Goal: Task Accomplishment & Management: Manage account settings

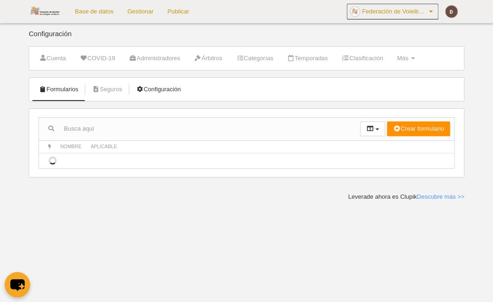
click at [158, 90] on link "Configuración" at bounding box center [158, 90] width 55 height 14
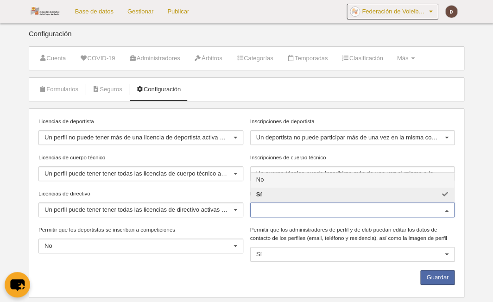
click at [310, 210] on input "Permitir que los deportistas soliciten licencias" at bounding box center [348, 210] width 184 height 8
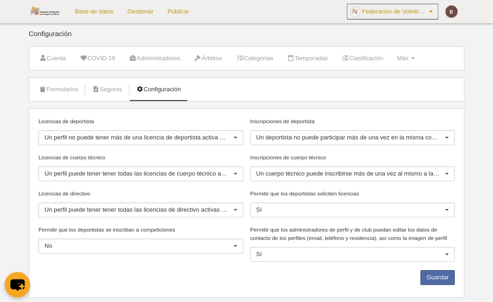
click at [451, 208] on div at bounding box center [446, 210] width 15 height 15
click at [439, 193] on label "Permitir que los deportistas soliciten licencias" at bounding box center [352, 194] width 205 height 8
click at [256, 206] on input "Permitir que los deportistas soliciten licencias" at bounding box center [256, 210] width 0 height 8
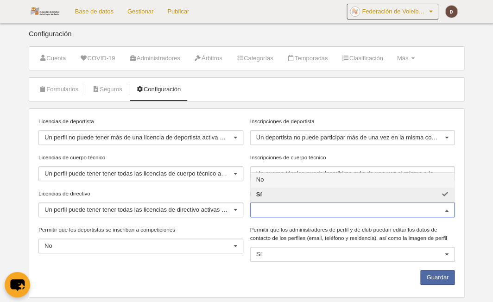
click at [260, 99] on ul "Formularios Seguros Configuración" at bounding box center [246, 89] width 435 height 23
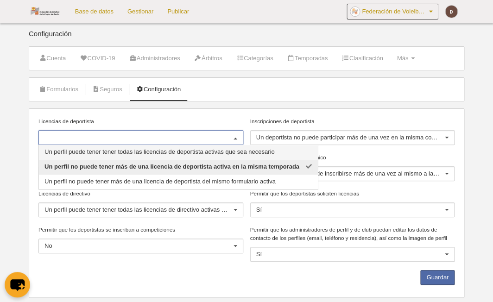
click at [246, 96] on ul "Formularios Seguros Configuración" at bounding box center [246, 89] width 435 height 23
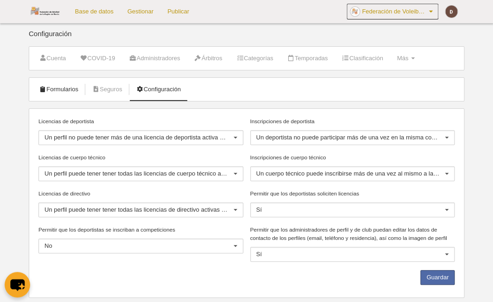
click at [59, 87] on link "Formularios" at bounding box center [59, 90] width 50 height 14
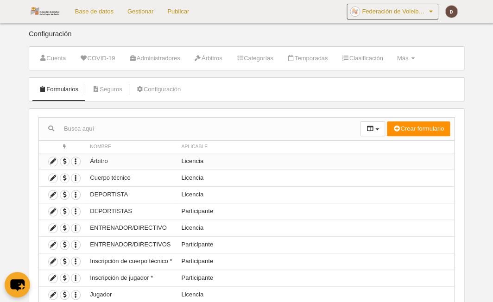
click at [154, 163] on td "Árbitro" at bounding box center [130, 161] width 91 height 17
click at [77, 160] on icon "button" at bounding box center [75, 161] width 9 height 9
click at [136, 133] on input "text" at bounding box center [199, 129] width 321 height 14
click at [50, 160] on icon at bounding box center [53, 161] width 9 height 9
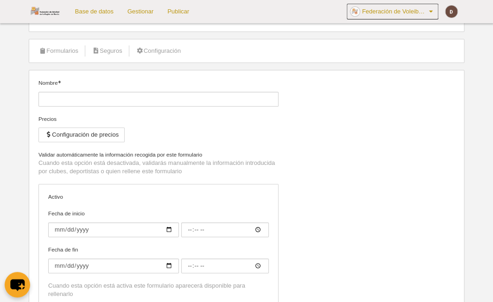
type input "Árbitro"
checkbox input "true"
type input "2025-09-01"
type input "00:00"
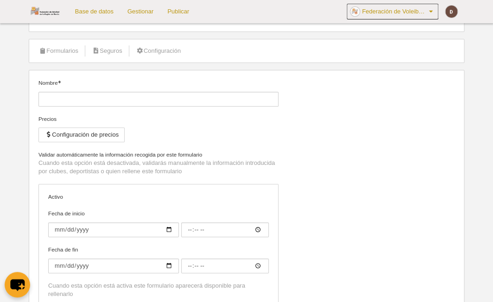
type input "2026-08-30"
type input "00:00"
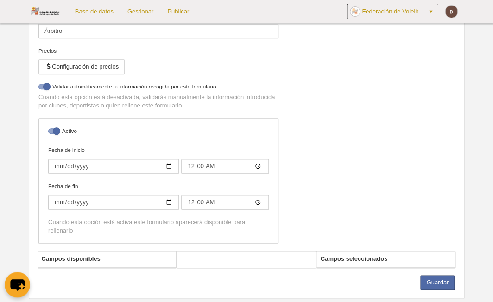
scroll to position [105, 0]
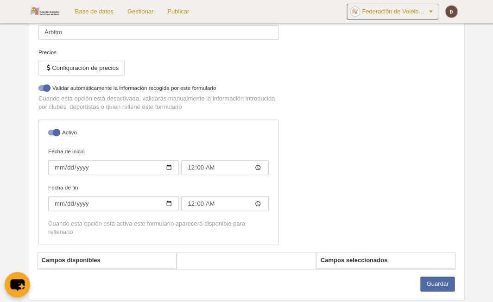
select select "selected"
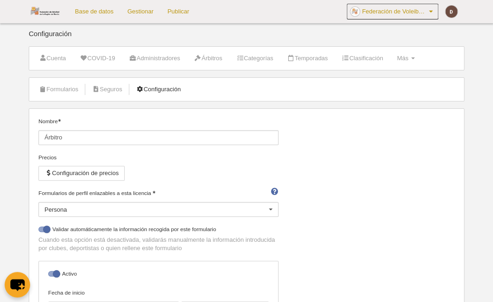
scroll to position [0, 0]
click at [269, 204] on div at bounding box center [270, 210] width 15 height 15
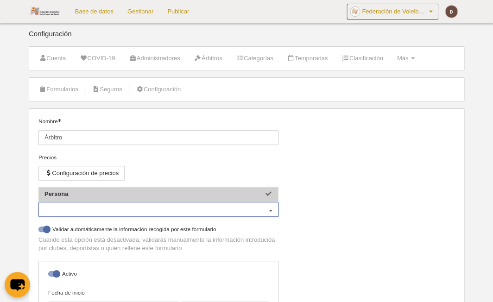
scroll to position [3, 0]
click at [324, 196] on div "Nombre Árbitro Precios Configuración de precios Formularios de perfil enlazable…" at bounding box center [246, 255] width 423 height 276
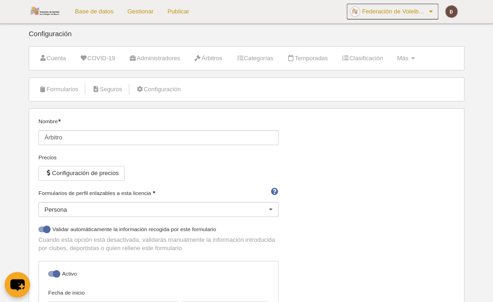
scroll to position [0, 0]
click at [66, 89] on link "Formularios" at bounding box center [59, 90] width 50 height 14
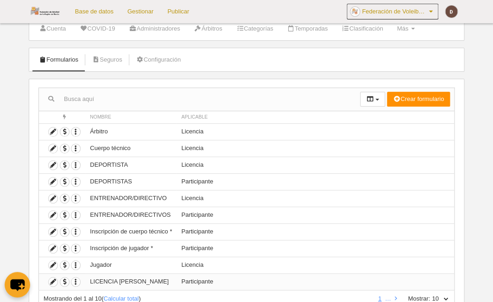
scroll to position [23, 0]
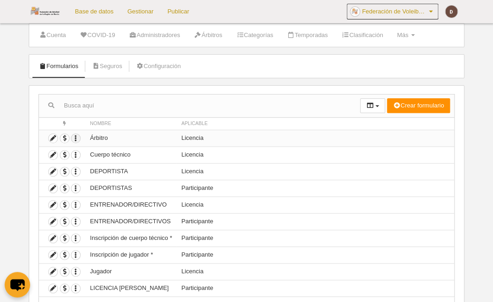
click at [77, 138] on icon "button" at bounding box center [75, 138] width 9 height 9
click at [155, 66] on link "Configuración" at bounding box center [158, 66] width 55 height 14
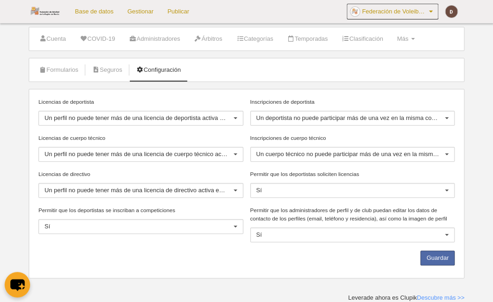
scroll to position [15, 0]
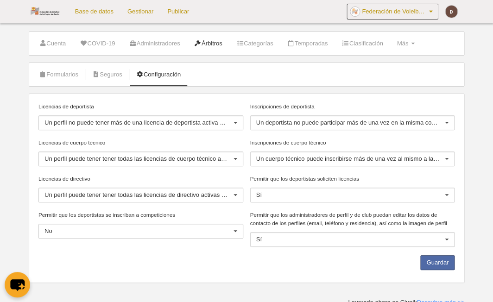
click at [219, 40] on link "Árbitros" at bounding box center [208, 44] width 38 height 14
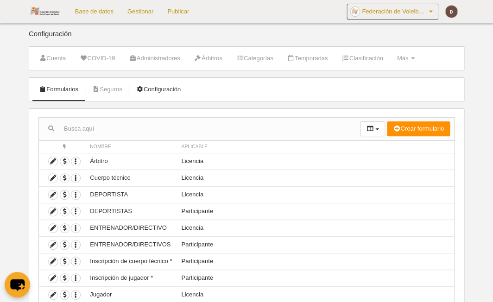
click at [168, 87] on link "Configuración" at bounding box center [158, 90] width 55 height 14
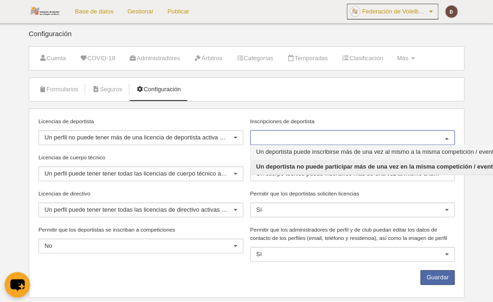
click at [399, 107] on div "Formularios [GEOGRAPHIC_DATA] Configuración Licencias de deportista Un perfil n…" at bounding box center [247, 187] width 436 height 221
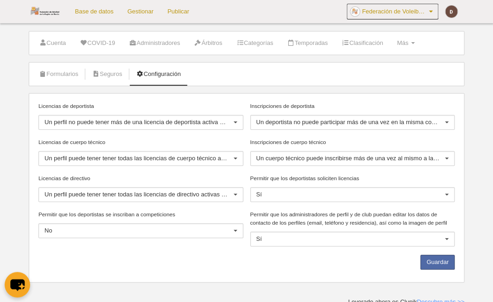
scroll to position [15, 0]
click at [117, 70] on link "Seguros" at bounding box center [107, 75] width 40 height 14
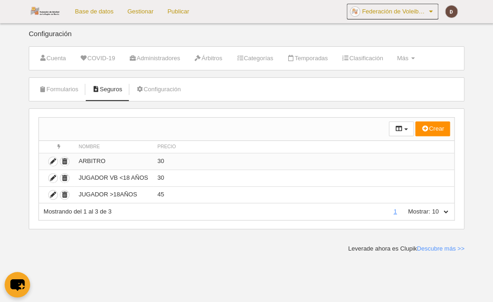
click at [95, 160] on td "ARBITRO" at bounding box center [113, 161] width 79 height 17
click at [50, 160] on icon "submit" at bounding box center [53, 161] width 9 height 9
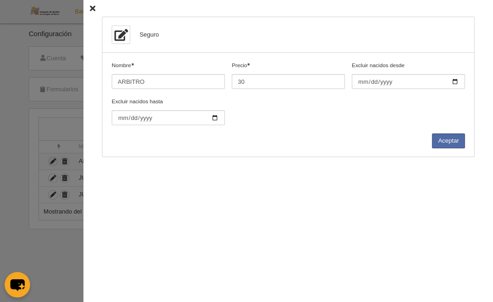
click at [96, 10] on div "Seguro Nombre Precio 30 Excluir nacidos desde Excluir nacidos hasta Aceptar" at bounding box center [288, 151] width 410 height 302
click at [92, 6] on icon at bounding box center [93, 9] width 6 height 6
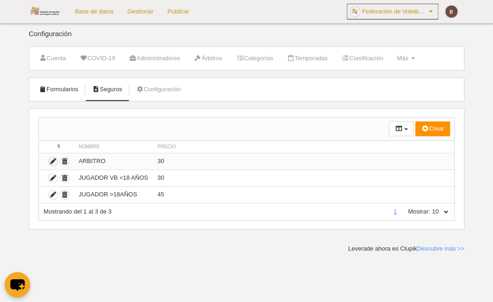
click at [77, 85] on link "Formularios" at bounding box center [59, 90] width 50 height 14
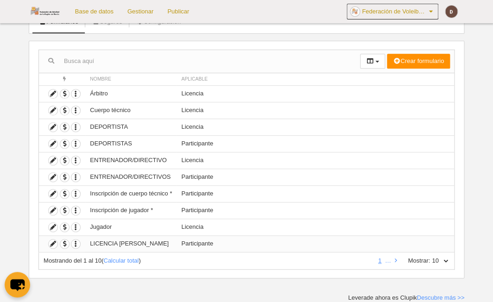
scroll to position [69, 0]
click at [76, 160] on icon "button" at bounding box center [75, 160] width 9 height 9
click at [296, 169] on td "Participante" at bounding box center [316, 177] width 278 height 17
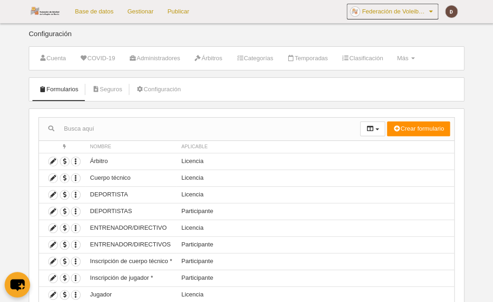
scroll to position [0, 0]
click at [404, 12] on span "Federación de Voleibol de la [GEOGRAPHIC_DATA][PERSON_NAME]" at bounding box center [394, 11] width 65 height 9
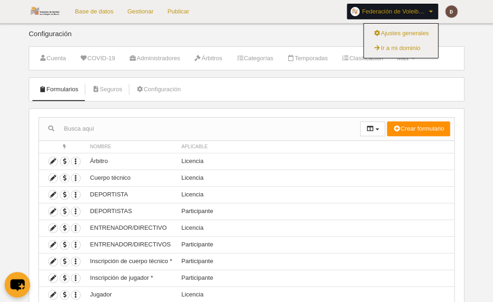
click at [115, 14] on link "Base de datos" at bounding box center [94, 11] width 52 height 23
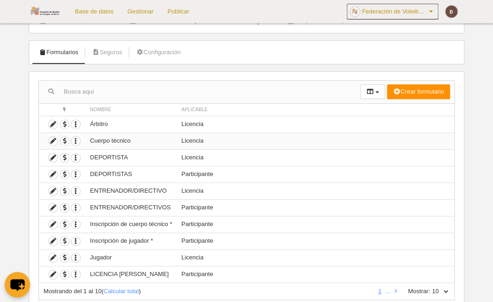
scroll to position [39, 0]
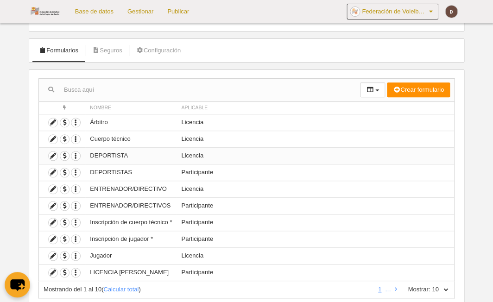
click at [118, 156] on td "DEPORTISTA" at bounding box center [130, 155] width 91 height 17
click at [53, 156] on icon at bounding box center [53, 156] width 9 height 9
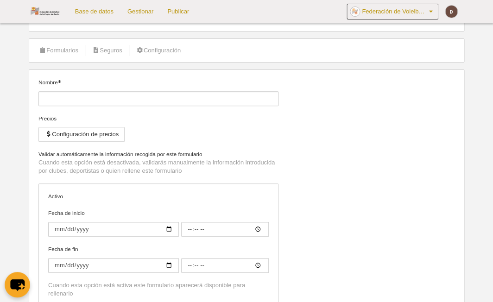
type input "DEPORTISTA"
checkbox input "true"
type input "[DATE]"
type input "00:00"
type input "[DATE]"
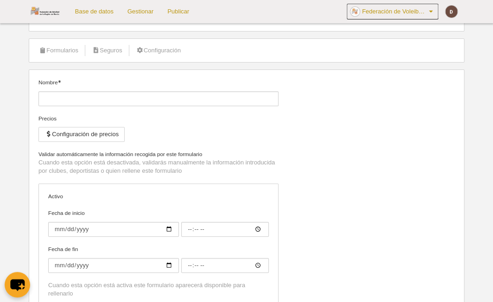
type input "02:00"
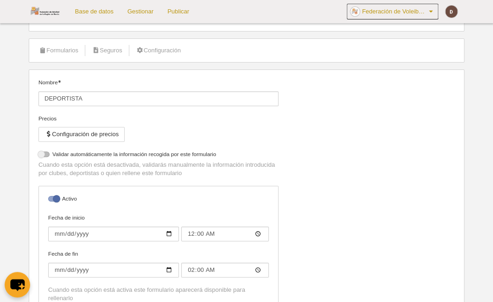
scroll to position [52, 0]
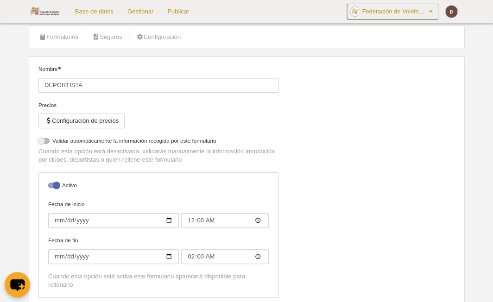
select select "selected"
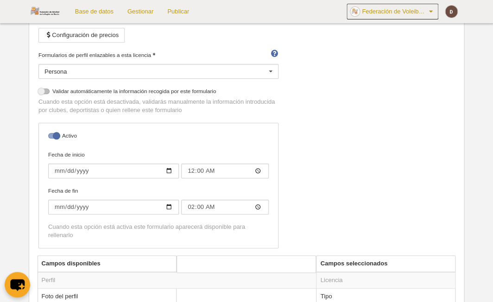
scroll to position [179, 0]
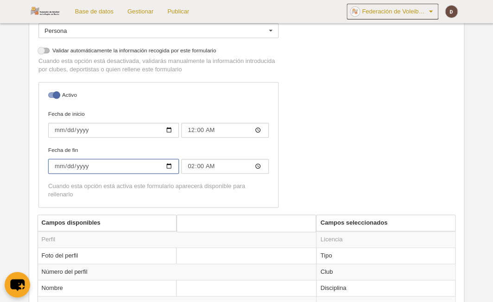
click at [97, 166] on input "[DATE]" at bounding box center [113, 166] width 131 height 15
click at [96, 162] on input "[DATE]" at bounding box center [113, 166] width 131 height 15
click at [435, 148] on div "Nombre DEPORTISTA Precios Configuración de precios Formularios de perfil enlaza…" at bounding box center [246, 76] width 423 height 276
click at [105, 124] on input "[DATE]" at bounding box center [113, 130] width 131 height 15
click at [363, 116] on div "Nombre DEPORTISTA Precios Configuración de precios Formularios de perfil enlaza…" at bounding box center [246, 76] width 423 height 276
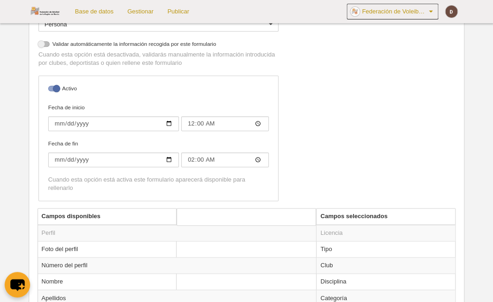
scroll to position [207, 0]
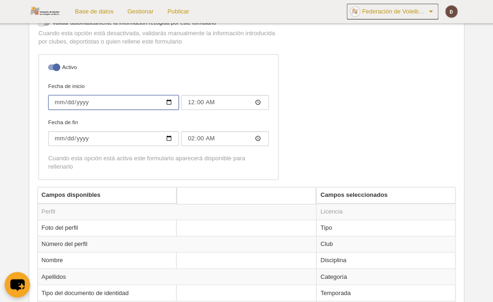
click at [107, 101] on input "[DATE]" at bounding box center [113, 102] width 131 height 15
click at [139, 70] on div "Activo Fecha de inicio 2025-09-01 00:00 Fecha de fin 2026-08-30 02:00 Cuando es…" at bounding box center [158, 117] width 240 height 126
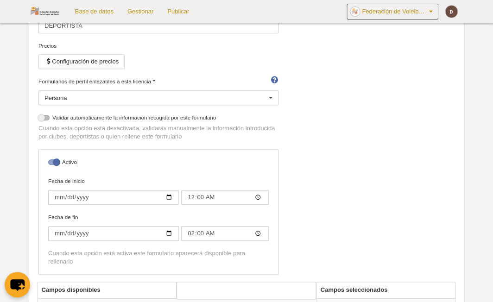
scroll to position [146, 0]
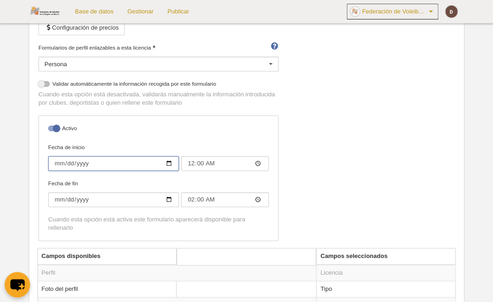
click at [66, 156] on input "[DATE]" at bounding box center [113, 163] width 131 height 15
click at [148, 131] on div "Activo Fecha de inicio 2025-09-01 00:00 Fecha de fin 2026-08-30 02:00 Cuando es…" at bounding box center [158, 178] width 240 height 126
click at [53, 126] on div at bounding box center [53, 129] width 11 height 6
click at [53, 128] on input "checkbox" at bounding box center [52, 131] width 6 height 6
click at [53, 126] on div at bounding box center [53, 129] width 11 height 6
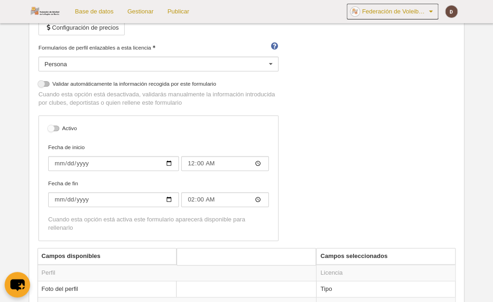
click at [53, 128] on input "checkbox" at bounding box center [52, 131] width 6 height 6
checkbox input "true"
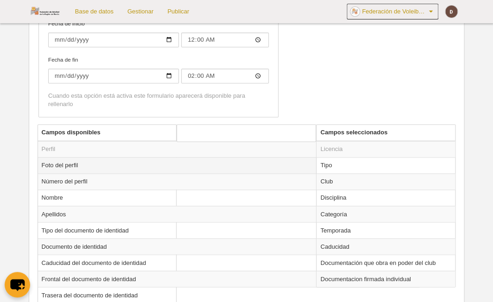
scroll to position [260, 0]
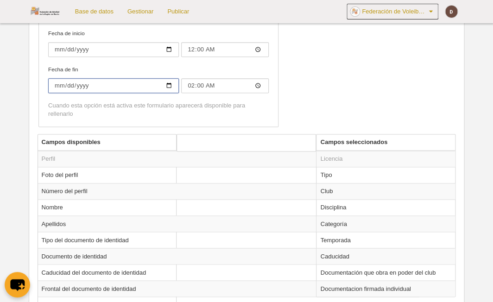
click at [109, 81] on input "2026-08-30" at bounding box center [113, 85] width 131 height 15
click at [145, 108] on div "Cuando esta opción está activa este formulario aparecerá disponible para rellen…" at bounding box center [158, 110] width 221 height 17
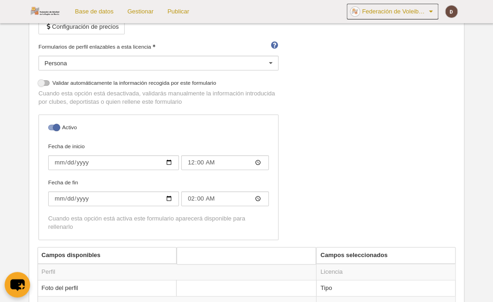
scroll to position [134, 0]
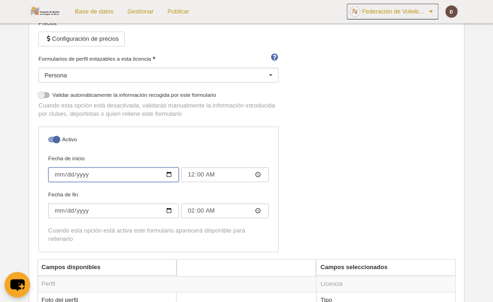
click at [114, 167] on input "2025-09-01" at bounding box center [113, 174] width 131 height 15
click at [68, 171] on input "Fecha de inicio" at bounding box center [113, 174] width 131 height 15
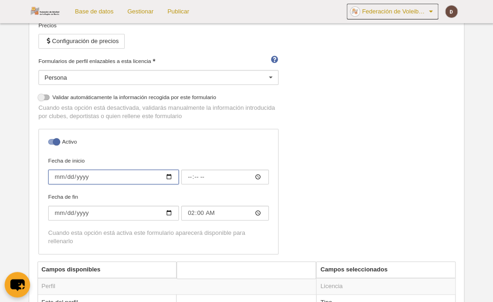
scroll to position [137, 0]
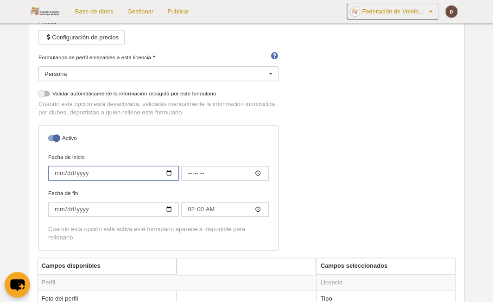
click at [83, 171] on input "Fecha de inicio" at bounding box center [113, 173] width 131 height 15
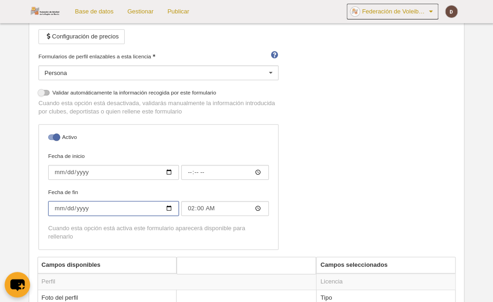
click at [54, 203] on input "2026-08-30" at bounding box center [113, 208] width 131 height 15
click at [63, 203] on input "Fecha de fin" at bounding box center [113, 208] width 131 height 15
click at [70, 203] on input "Fecha de fin" at bounding box center [113, 208] width 131 height 15
click at [81, 204] on input "Fecha de fin" at bounding box center [113, 208] width 131 height 15
click at [365, 189] on div "Nombre DEPORTISTA Precios Configuración de precios Formularios de perfil enlaza…" at bounding box center [246, 119] width 423 height 276
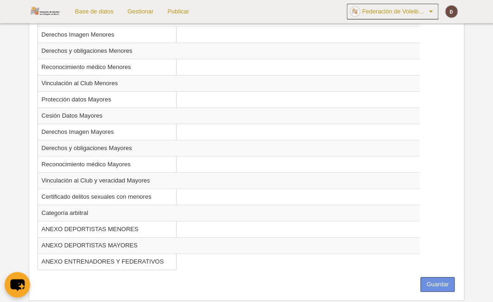
scroll to position [870, 0]
click at [438, 278] on button "Guardar" at bounding box center [437, 285] width 34 height 15
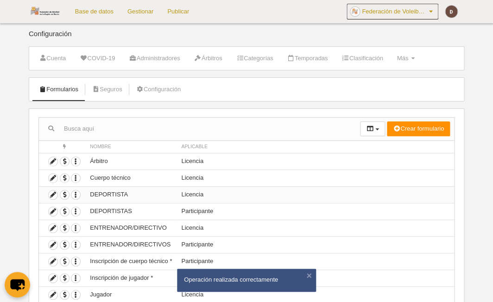
click at [129, 194] on td "DEPORTISTA" at bounding box center [130, 194] width 91 height 17
click at [77, 194] on icon "button" at bounding box center [75, 194] width 9 height 9
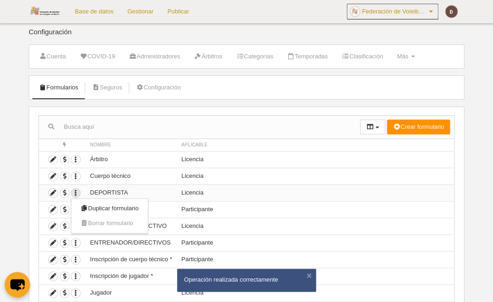
scroll to position [3, 0]
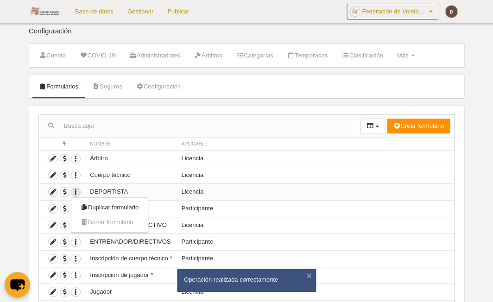
click at [53, 191] on icon at bounding box center [53, 192] width 9 height 9
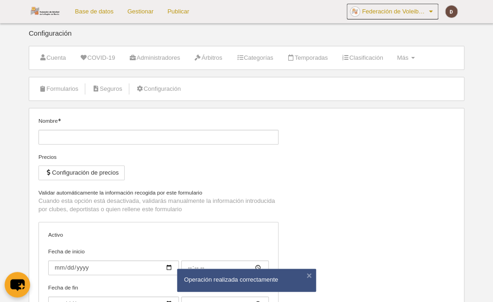
type input "DEPORTISTA"
checkbox input "true"
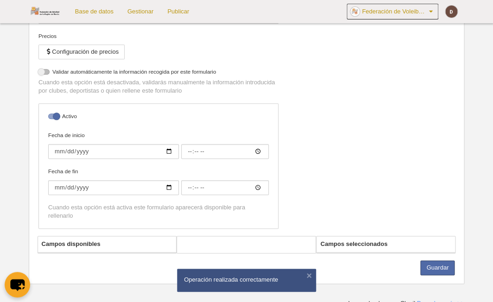
select select "selected"
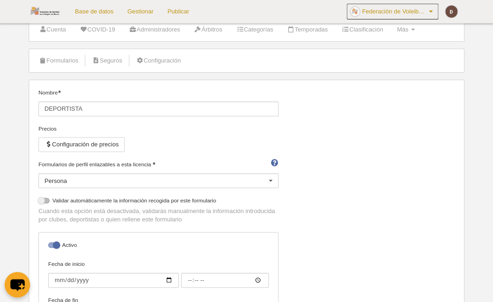
scroll to position [28, 0]
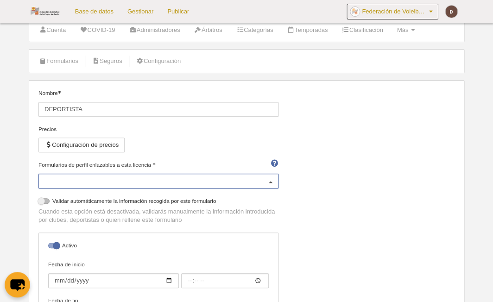
click at [261, 178] on div "Persona" at bounding box center [158, 181] width 240 height 15
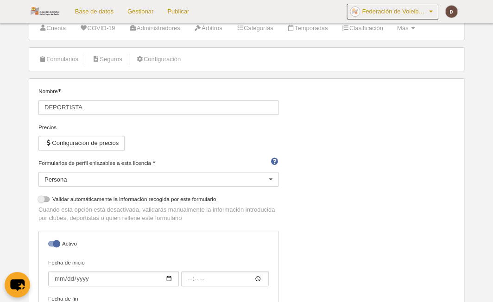
click at [309, 158] on div "Nombre DEPORTISTA Precios Configuración de precios Formularios de perfil enlaza…" at bounding box center [246, 225] width 423 height 276
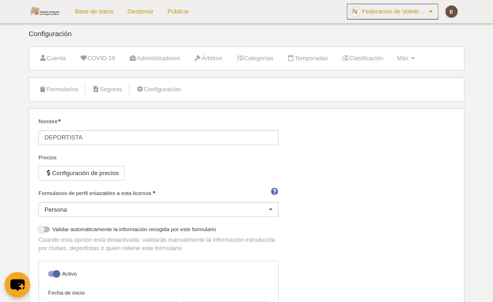
scroll to position [0, 0]
click at [110, 9] on link "Base de datos" at bounding box center [94, 11] width 52 height 23
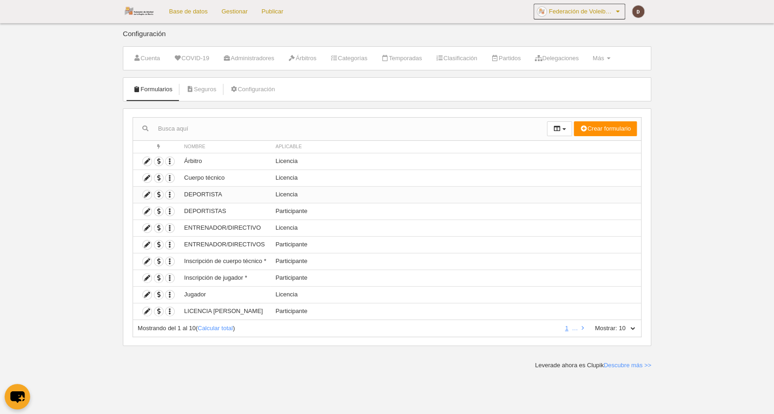
click at [200, 193] on td "DEPORTISTA" at bounding box center [224, 194] width 91 height 17
click at [171, 195] on icon "button" at bounding box center [169, 194] width 9 height 9
click at [189, 194] on td "DEPORTISTA" at bounding box center [224, 194] width 91 height 17
click at [145, 195] on icon at bounding box center [147, 194] width 9 height 9
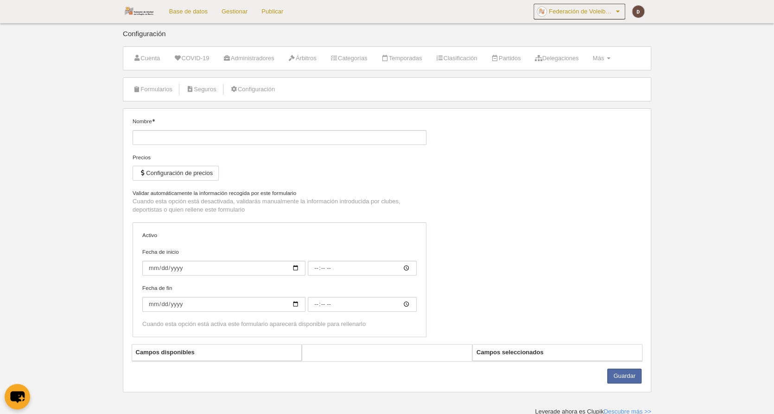
type input "DEPORTISTA"
checkbox input "true"
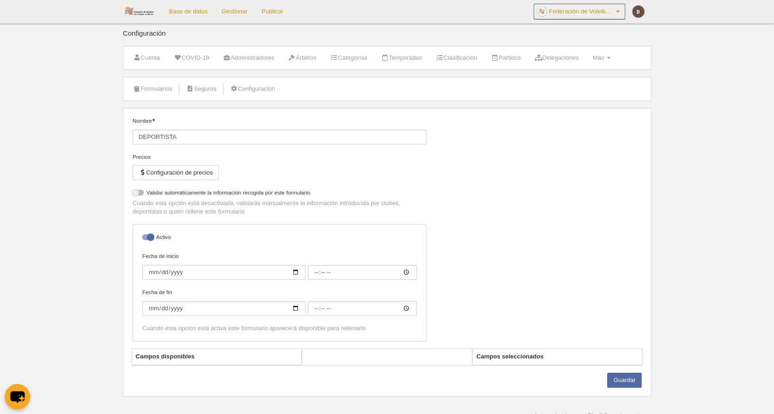
select select "selected"
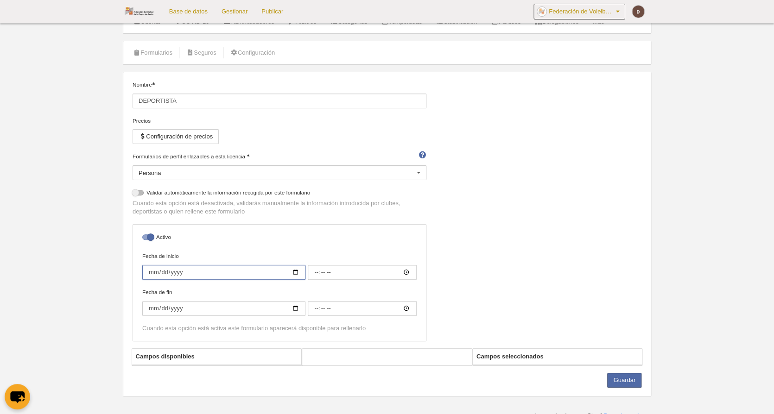
scroll to position [36, 0]
click at [189, 268] on input "Fecha de inicio" at bounding box center [223, 273] width 163 height 15
click at [568, 237] on div "Nombre DEPORTISTA Precios Configuración de precios Formularios de perfil enlaza…" at bounding box center [387, 215] width 516 height 268
click at [150, 303] on input "Fecha de fin" at bounding box center [223, 310] width 163 height 15
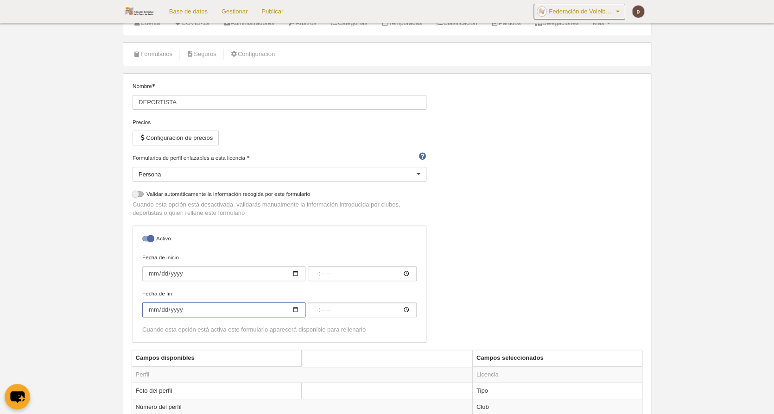
type input "0002-09-30"
type input "00:00"
type input "2026-06-30"
drag, startPoint x: 521, startPoint y: 184, endPoint x: 513, endPoint y: 183, distance: 8.4
click at [522, 183] on div "Nombre DEPORTISTA Precios Configuración de precios Formularios de perfil enlaza…" at bounding box center [387, 216] width 516 height 268
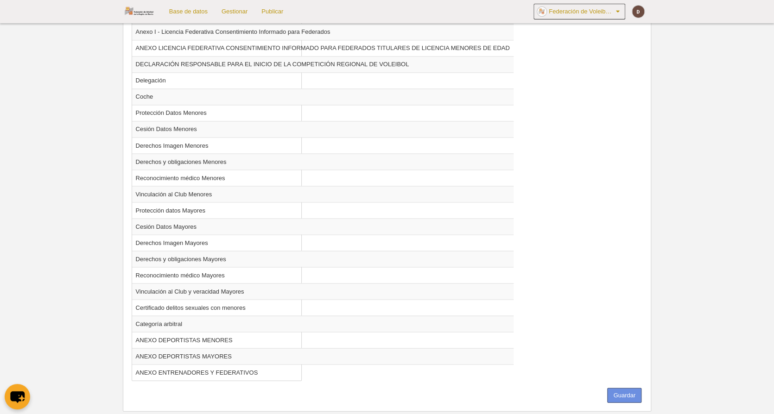
scroll to position [750, 0]
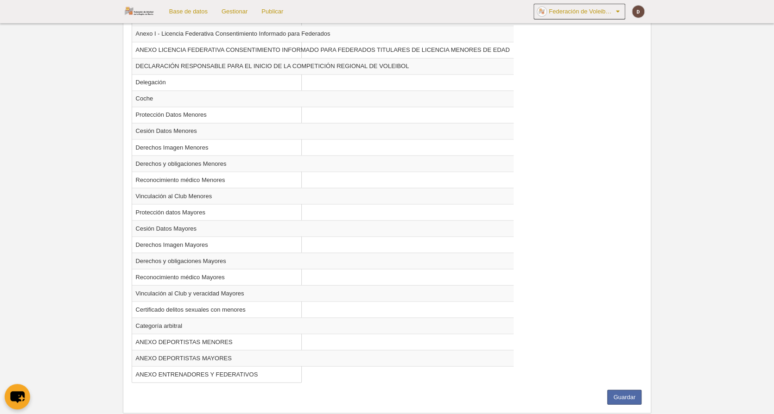
click at [625, 390] on button "Guardar" at bounding box center [624, 397] width 34 height 15
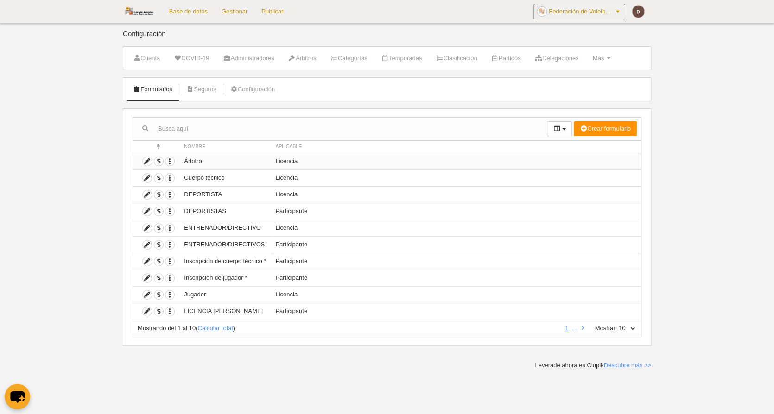
click at [204, 165] on td "Árbitro" at bounding box center [224, 161] width 91 height 17
click at [168, 160] on icon "button" at bounding box center [169, 161] width 9 height 9
click at [225, 301] on td "Jugador" at bounding box center [224, 294] width 91 height 17
click at [173, 296] on icon "button" at bounding box center [169, 295] width 9 height 9
click at [146, 298] on icon at bounding box center [147, 295] width 9 height 9
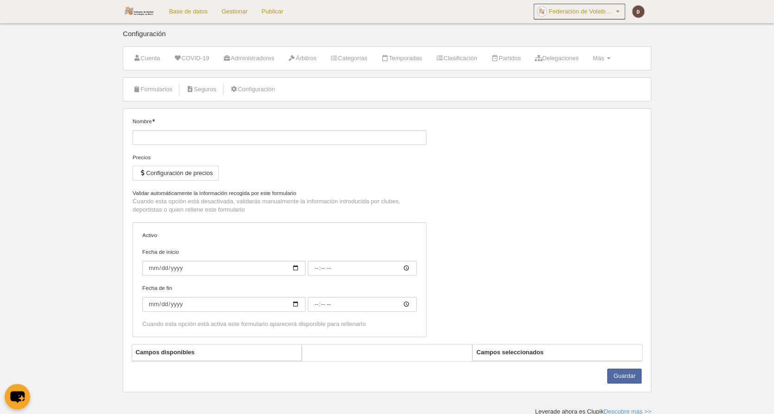
type input "Jugador"
checkbox input "true"
type input "2025-09-01"
type input "00:00"
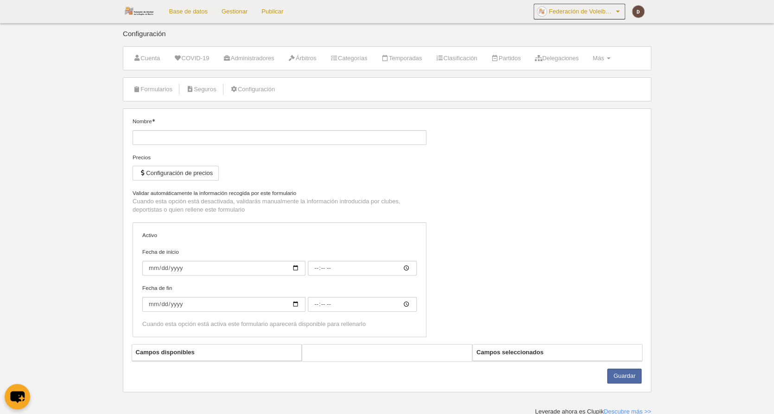
type input "2026-08-30"
type input "00:00"
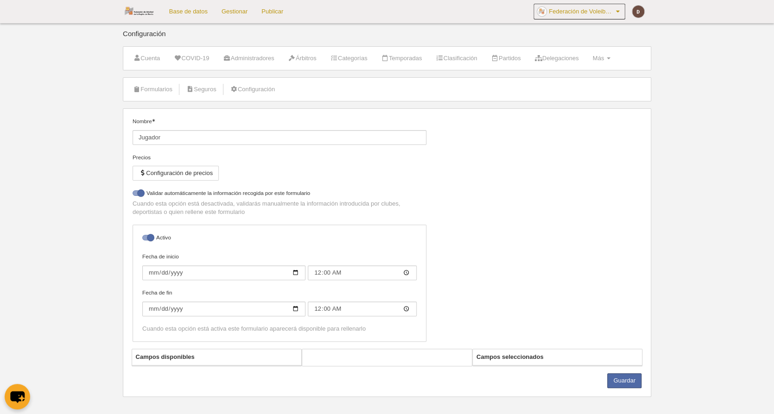
select select "selected"
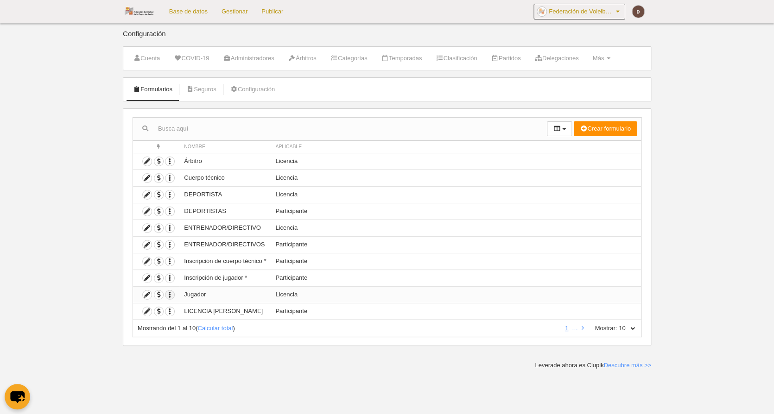
click at [171, 298] on icon "button" at bounding box center [169, 295] width 9 height 9
click at [287, 313] on td "Participante" at bounding box center [456, 311] width 370 height 17
click at [172, 299] on icon "button" at bounding box center [169, 295] width 9 height 9
click at [520, 167] on td "Licencia" at bounding box center [456, 161] width 370 height 17
click at [171, 296] on icon "button" at bounding box center [169, 295] width 9 height 9
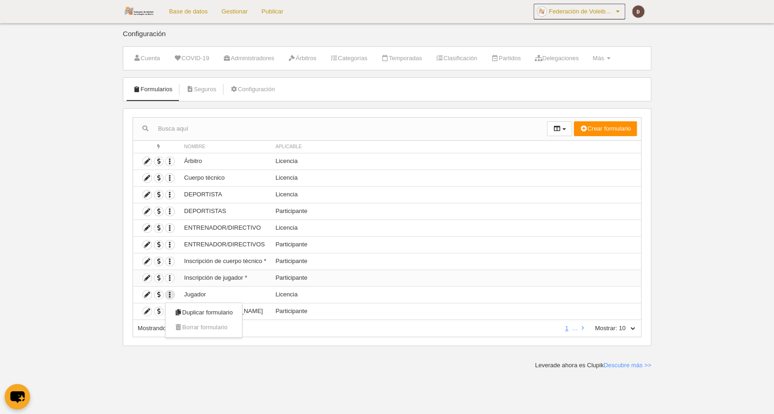
drag, startPoint x: 458, startPoint y: 269, endPoint x: 425, endPoint y: 273, distance: 33.6
click at [457, 269] on td "Participante" at bounding box center [456, 261] width 370 height 17
drag, startPoint x: 170, startPoint y: 312, endPoint x: 174, endPoint y: 315, distance: 5.7
click at [170, 312] on icon "button" at bounding box center [169, 311] width 9 height 9
drag, startPoint x: 189, startPoint y: 344, endPoint x: 201, endPoint y: 332, distance: 16.7
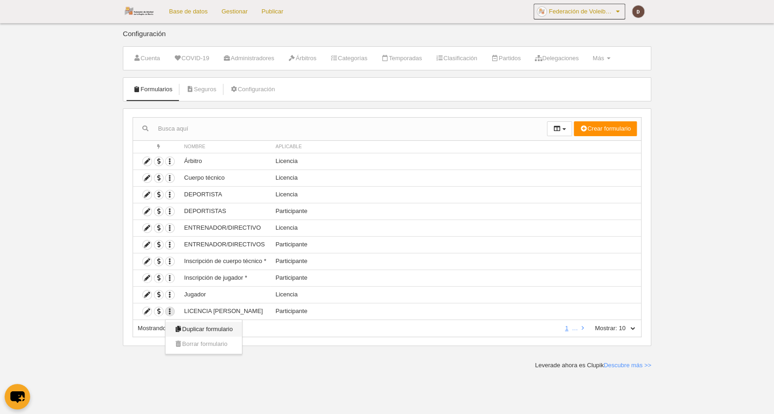
click at [189, 344] on span "Borrar formulario" at bounding box center [201, 344] width 53 height 7
click at [432, 270] on td "Participante" at bounding box center [456, 261] width 370 height 17
click at [168, 279] on icon "button" at bounding box center [169, 278] width 9 height 9
drag, startPoint x: 475, startPoint y: 248, endPoint x: 464, endPoint y: 248, distance: 10.7
click at [474, 249] on td "Participante" at bounding box center [456, 244] width 370 height 17
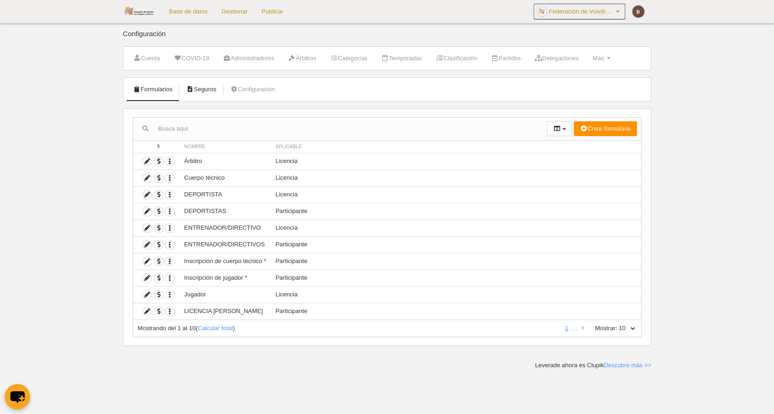
click at [199, 89] on link "Seguros" at bounding box center [201, 90] width 40 height 14
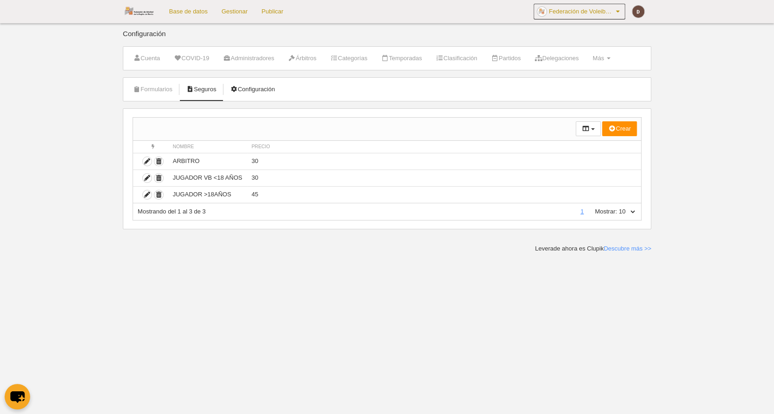
click at [267, 91] on link "Configuración" at bounding box center [252, 90] width 55 height 14
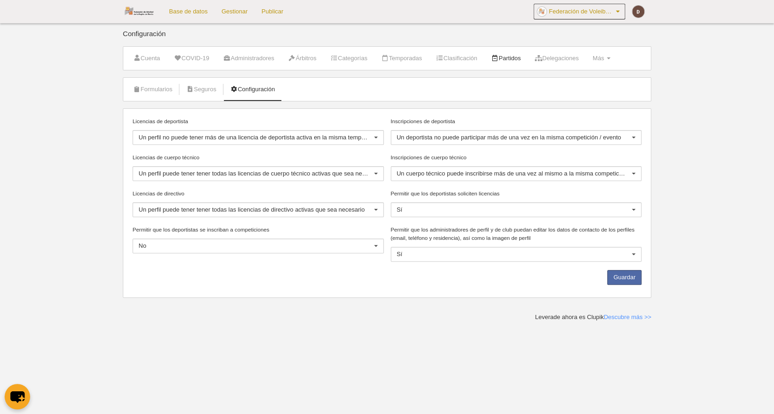
click at [510, 55] on link "Partidos" at bounding box center [506, 58] width 40 height 14
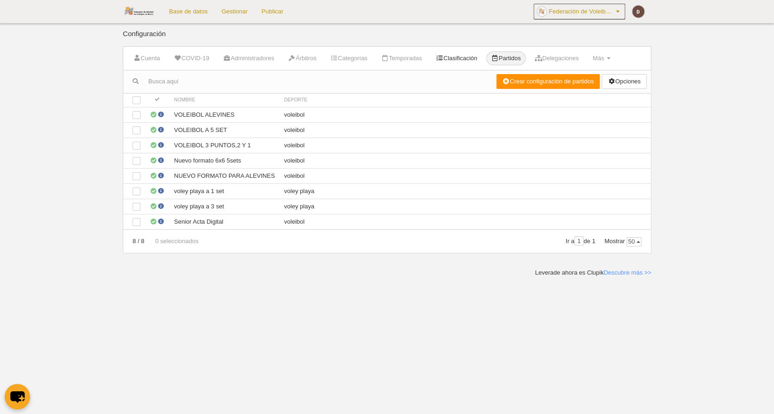
click at [463, 59] on link "Clasificación" at bounding box center [456, 58] width 51 height 14
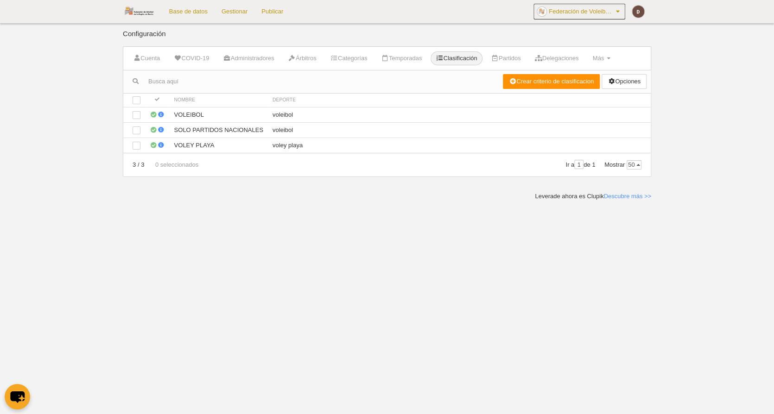
click at [426, 59] on link "Temporadas" at bounding box center [401, 58] width 51 height 14
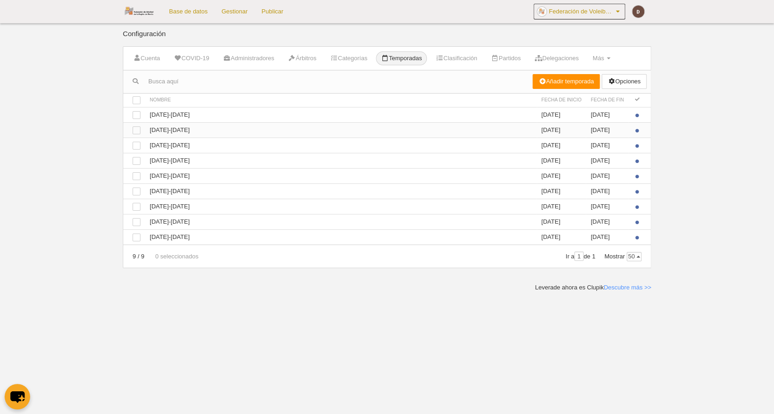
click at [186, 127] on td "Ver 2024-2025" at bounding box center [341, 129] width 392 height 15
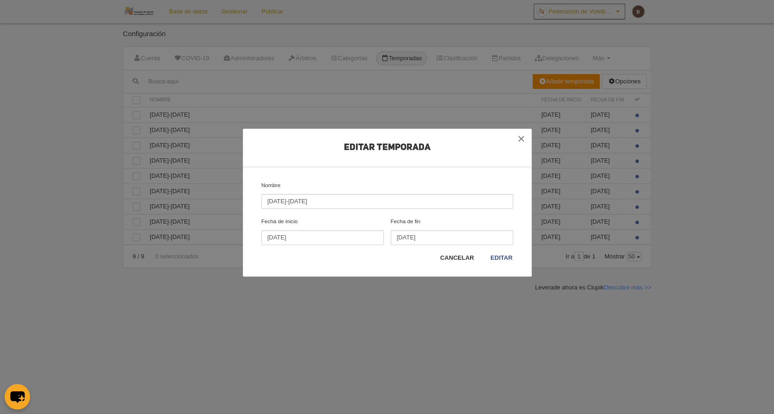
click at [461, 260] on link "Cancelar" at bounding box center [456, 258] width 35 height 9
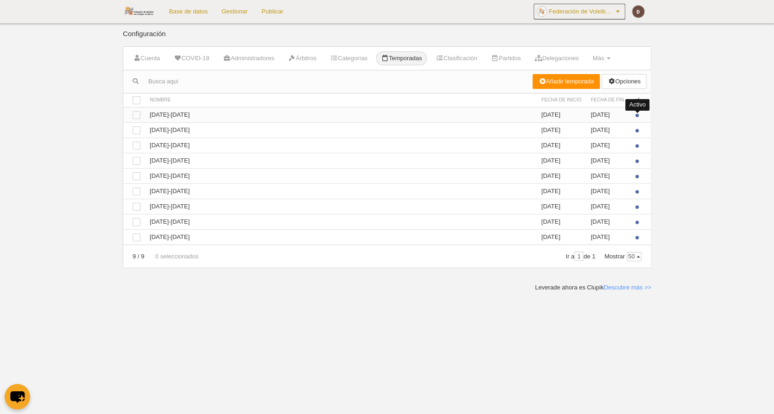
click at [637, 114] on span at bounding box center [637, 116] width 4 height 4
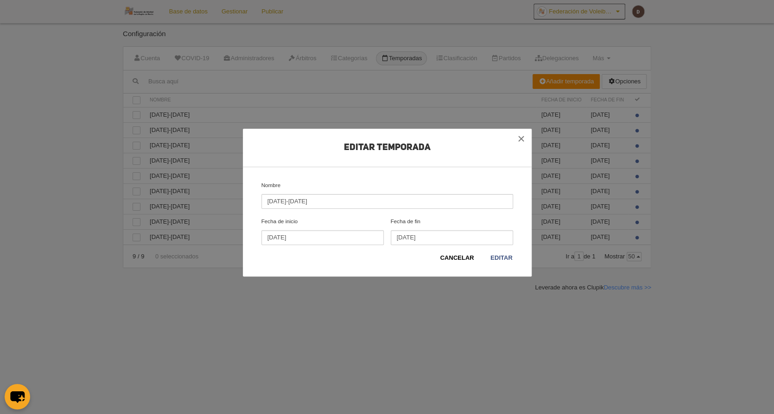
drag, startPoint x: 516, startPoint y: 142, endPoint x: 543, endPoint y: 133, distance: 27.8
click at [517, 142] on button "×" at bounding box center [521, 139] width 20 height 20
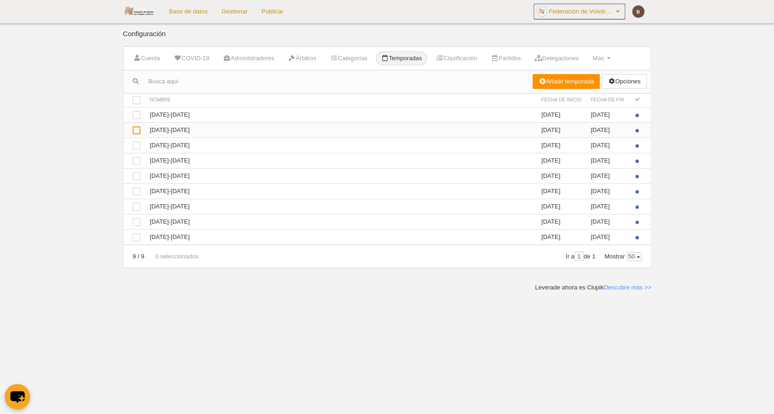
click at [136, 129] on div at bounding box center [137, 131] width 8 height 8
checkbox input "true"
click at [627, 81] on link "Opciones" at bounding box center [624, 81] width 45 height 15
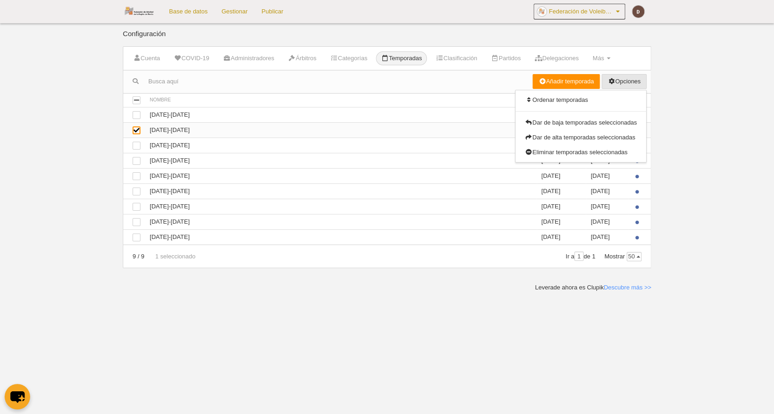
click at [138, 130] on div at bounding box center [137, 131] width 8 height 8
checkbox input "false"
click at [292, 185] on td "Ver 2020-2021" at bounding box center [341, 191] width 392 height 15
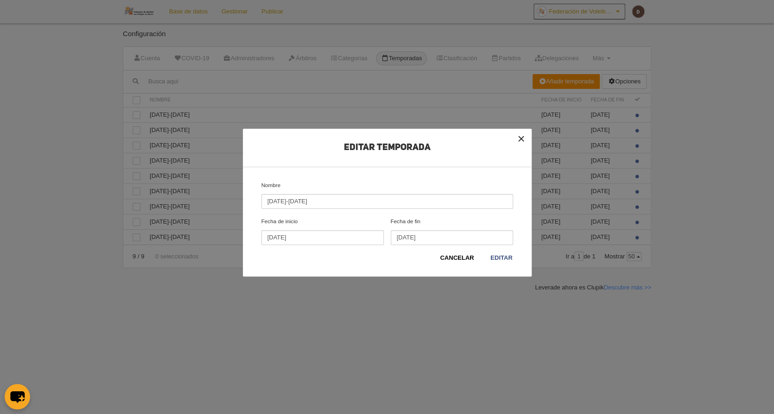
click at [517, 136] on button "×" at bounding box center [521, 139] width 20 height 20
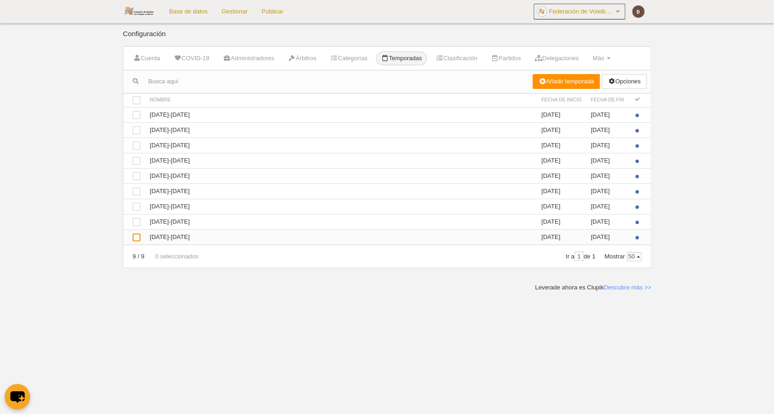
click at [137, 236] on div at bounding box center [137, 238] width 8 height 8
checkbox input "true"
click at [135, 238] on div at bounding box center [137, 238] width 8 height 8
checkbox input "false"
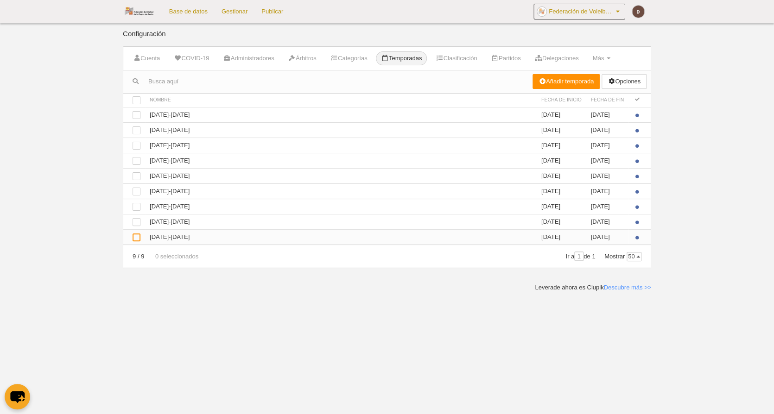
checkbox input "false"
click at [577, 82] on link "Añadir temporada" at bounding box center [567, 81] width 68 height 15
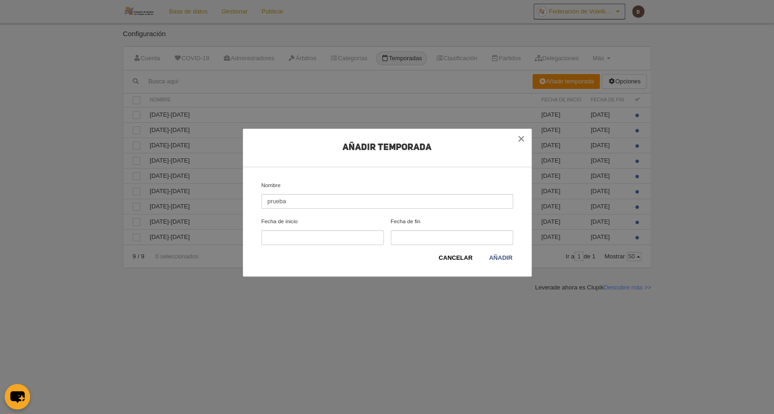
type input "prueba"
click at [341, 235] on input "Fecha de inicio" at bounding box center [322, 237] width 122 height 15
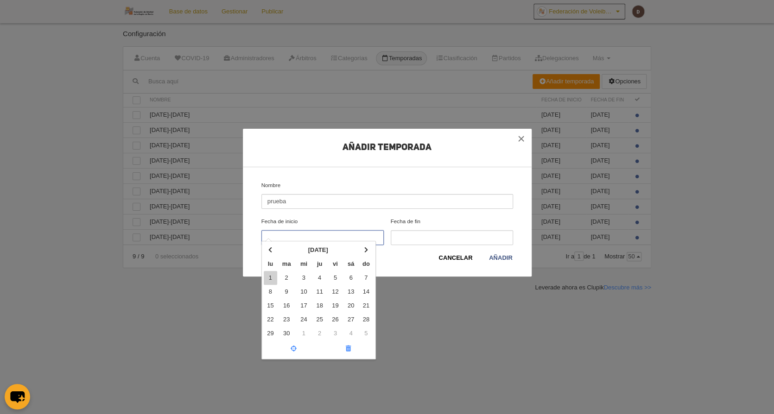
click at [266, 277] on td "1" at bounding box center [271, 278] width 14 height 14
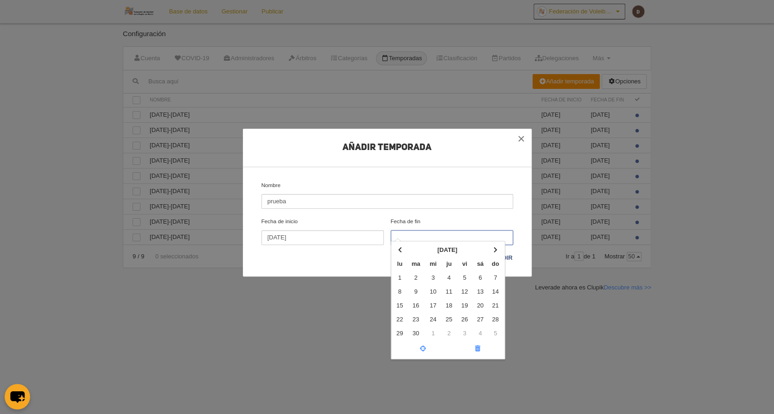
click at [407, 235] on input "Fecha de fin septiembre 2025 lu ma mi ju vi sá do 1 2 3 4 5 6 7 8 9 10 11 12 13…" at bounding box center [452, 237] width 122 height 15
click at [343, 234] on input "01/09/2025" at bounding box center [322, 237] width 122 height 15
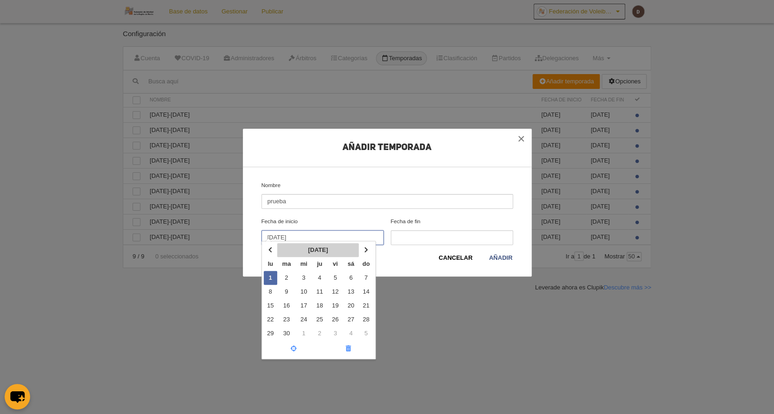
click at [305, 251] on th "septiembre 2025" at bounding box center [318, 250] width 82 height 14
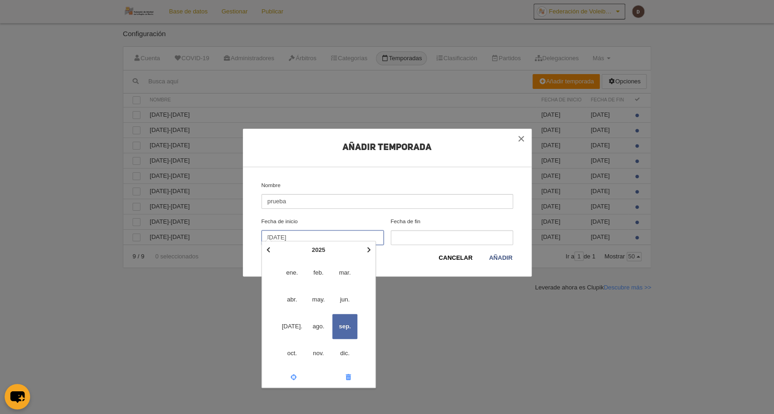
click at [317, 253] on th "2025" at bounding box center [318, 250] width 91 height 14
click at [317, 270] on span "2021" at bounding box center [318, 272] width 25 height 25
click at [295, 273] on span "ene." at bounding box center [291, 272] width 25 height 25
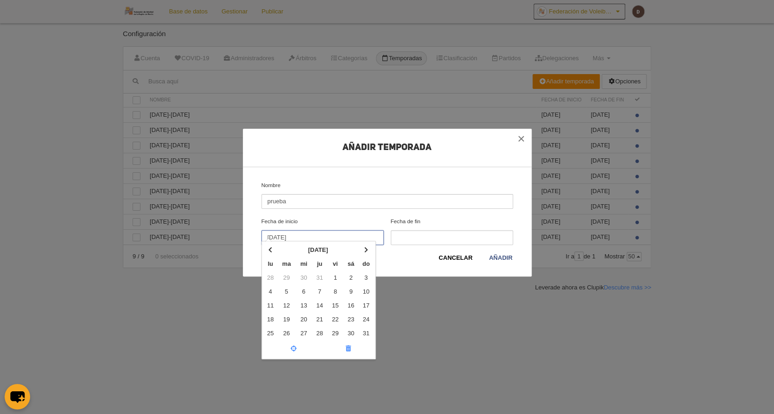
drag, startPoint x: 330, startPoint y: 278, endPoint x: 383, endPoint y: 253, distance: 58.0
click at [332, 278] on td "1" at bounding box center [335, 278] width 16 height 14
type input "01/01/2021"
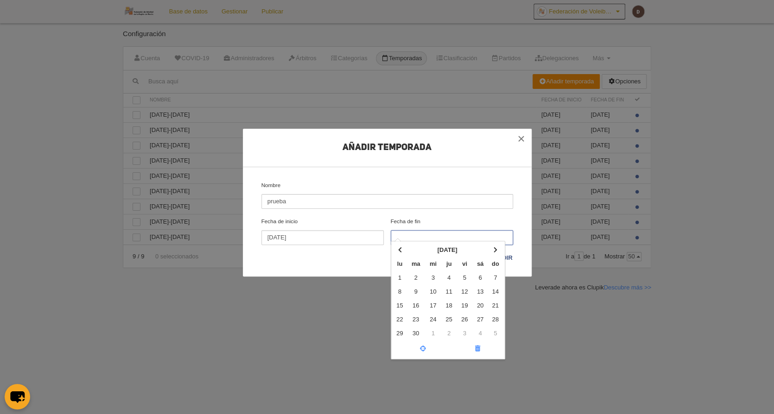
click at [427, 235] on input "Fecha de fin septiembre 2025 lu ma mi ju vi sá do 1 2 3 4 5 6 7 8 9 10 11 12 13…" at bounding box center [452, 237] width 122 height 15
click at [472, 250] on th "septiembre 2025" at bounding box center [447, 250] width 82 height 14
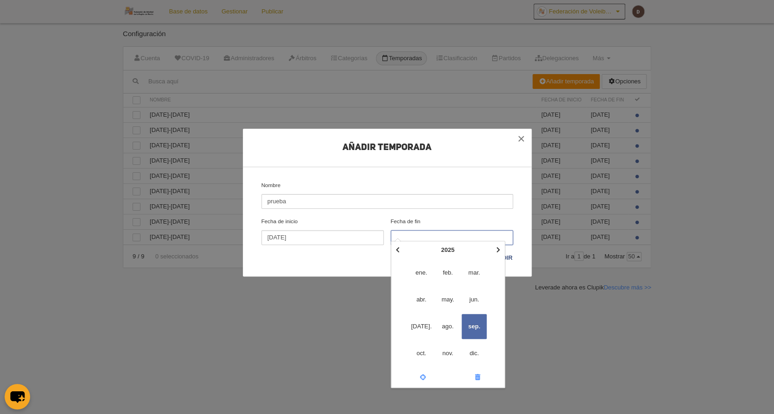
click at [454, 250] on th "2025" at bounding box center [447, 250] width 91 height 14
click at [476, 273] on span "2022" at bounding box center [474, 272] width 25 height 25
click at [423, 277] on span "ene." at bounding box center [421, 272] width 25 height 25
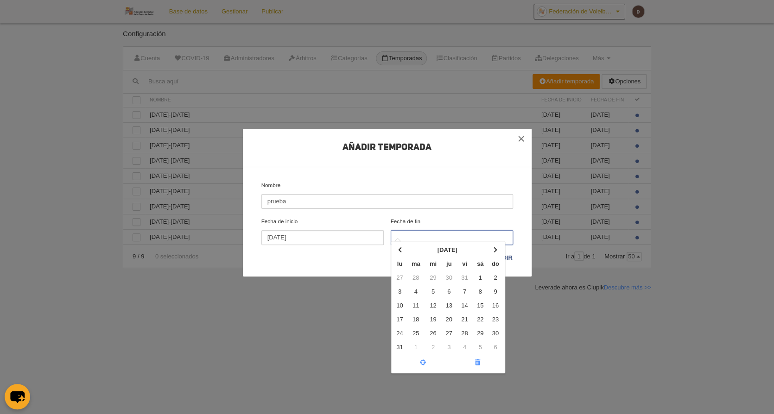
drag, startPoint x: 476, startPoint y: 278, endPoint x: 476, endPoint y: 287, distance: 9.7
click at [477, 278] on td "1" at bounding box center [480, 278] width 16 height 14
type input "01/01/2022"
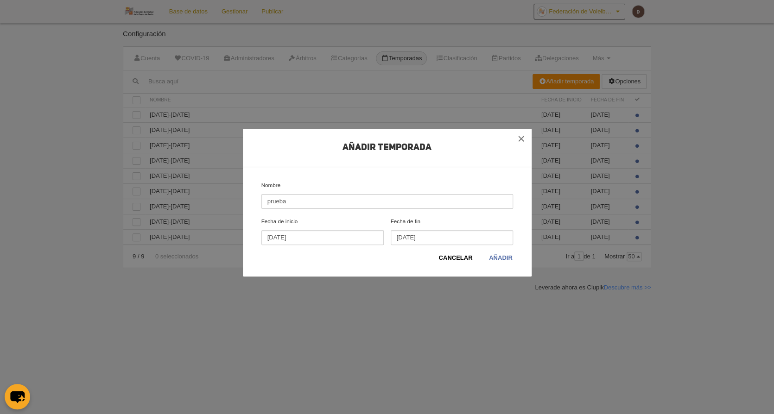
click at [496, 256] on link "Añadir" at bounding box center [501, 258] width 25 height 9
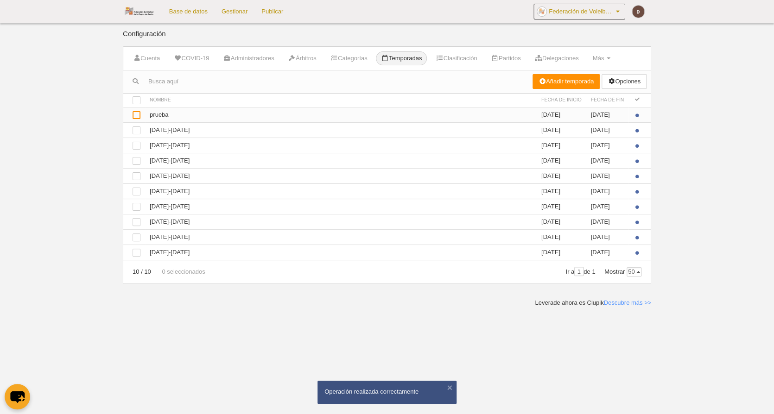
drag, startPoint x: 140, startPoint y: 114, endPoint x: 279, endPoint y: 111, distance: 139.1
click at [142, 114] on td at bounding box center [134, 114] width 22 height 15
checkbox input "true"
click at [614, 80] on link "Opciones" at bounding box center [624, 81] width 45 height 15
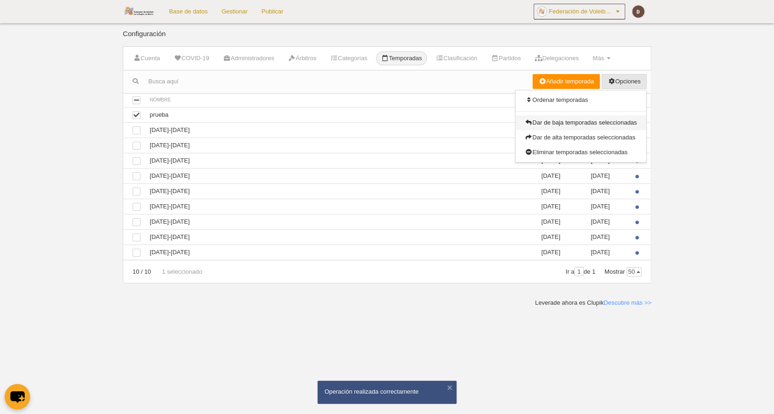
click at [594, 126] on link "Dar de baja temporadas seleccionadas" at bounding box center [580, 122] width 131 height 15
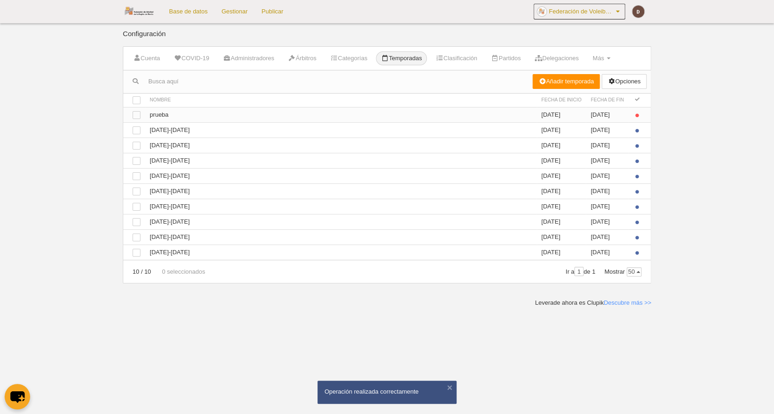
click at [549, 111] on td "01/01/2021" at bounding box center [562, 114] width 50 height 15
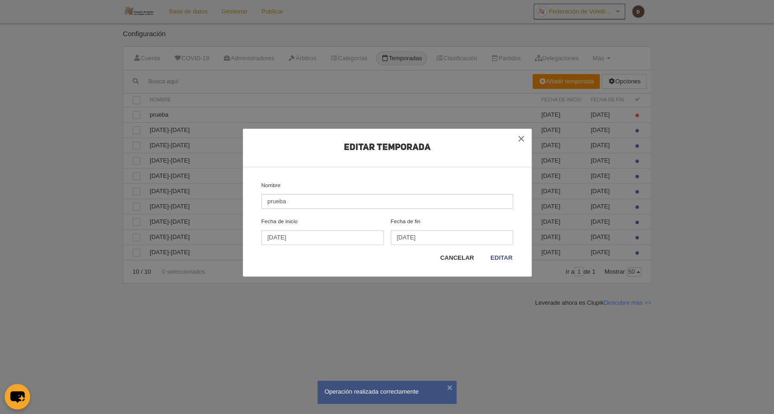
click at [457, 259] on link "Cancelar" at bounding box center [456, 258] width 35 height 9
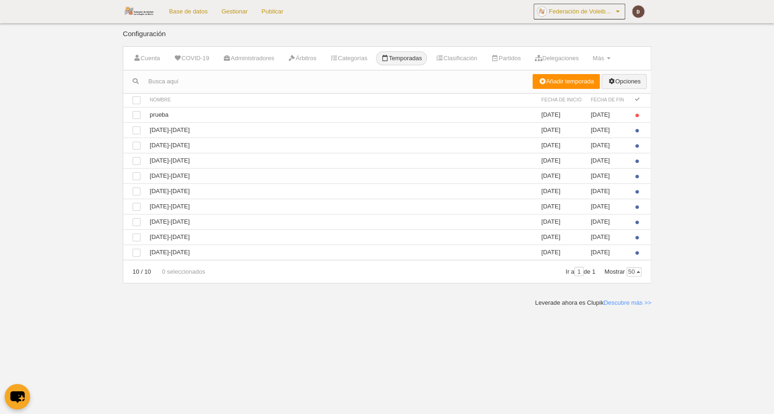
click at [624, 83] on link "Opciones" at bounding box center [624, 81] width 45 height 15
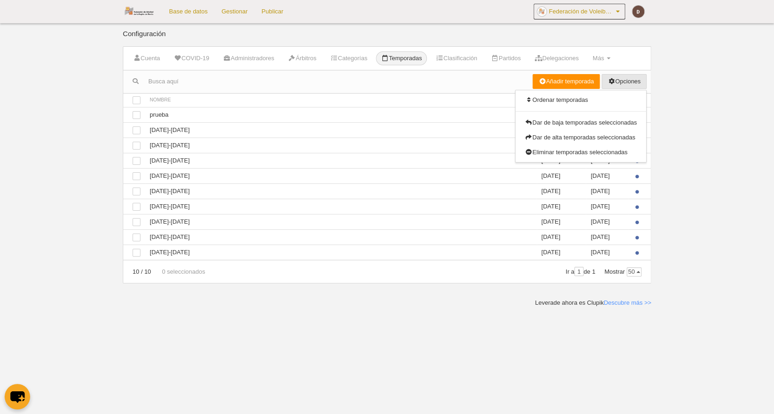
click at [682, 100] on body "Base de datos Gestionar Publicar Federación de Voleibol de la Región de Murcia …" at bounding box center [387, 207] width 774 height 414
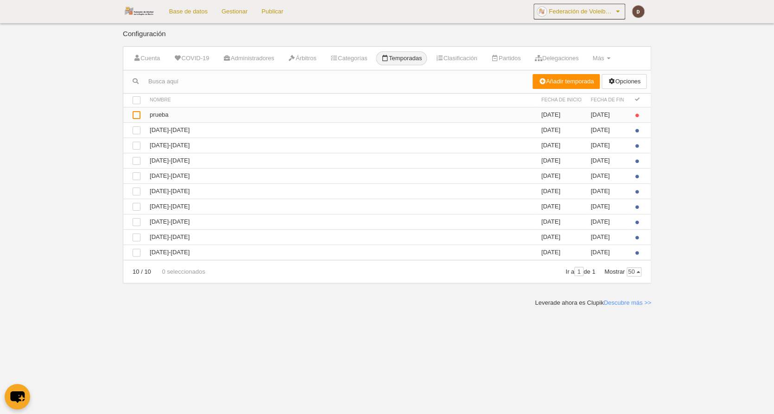
drag, startPoint x: 138, startPoint y: 114, endPoint x: 154, endPoint y: 115, distance: 16.7
click at [138, 114] on div at bounding box center [137, 115] width 8 height 8
checkbox input "true"
click at [628, 83] on link "Opciones" at bounding box center [624, 81] width 45 height 15
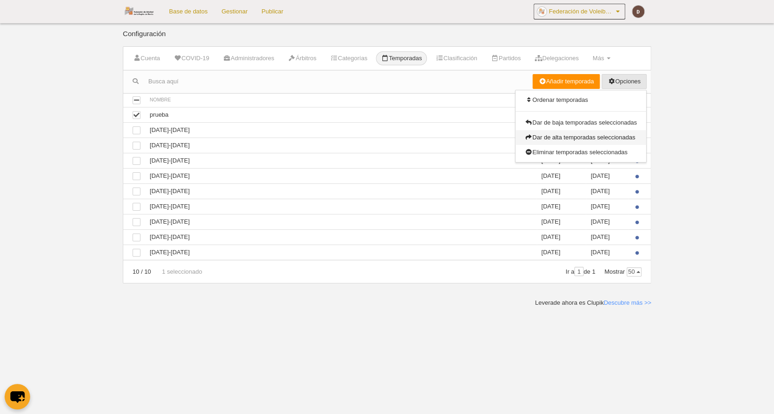
click at [618, 136] on link "Dar de alta temporadas seleccionadas" at bounding box center [580, 137] width 131 height 15
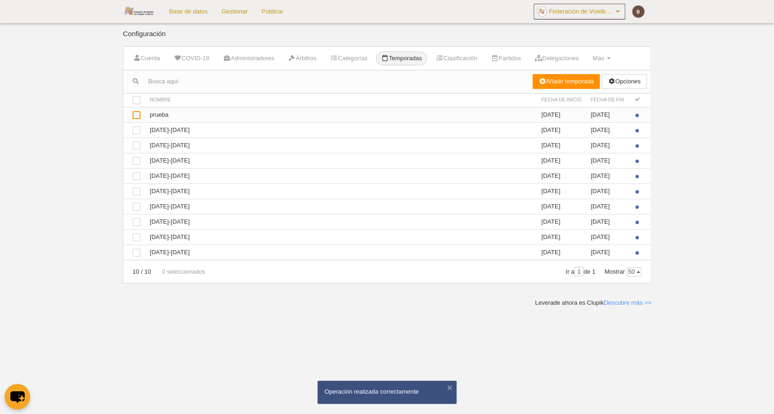
click at [134, 115] on div at bounding box center [137, 115] width 8 height 8
checkbox input "true"
click at [624, 83] on link "Opciones" at bounding box center [624, 81] width 45 height 15
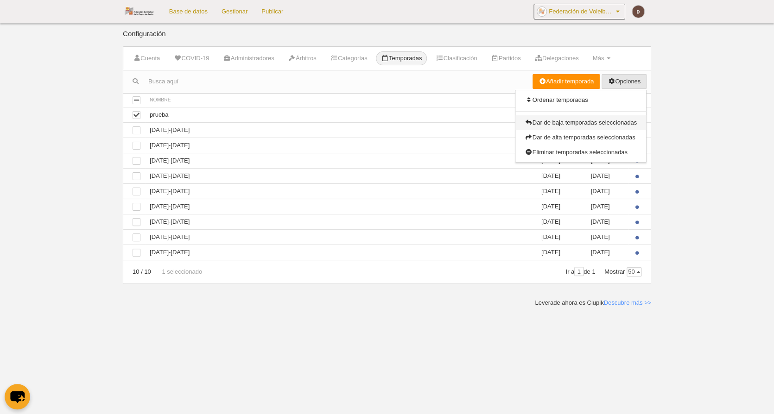
click at [561, 125] on link "Dar de baja temporadas seleccionadas" at bounding box center [580, 122] width 131 height 15
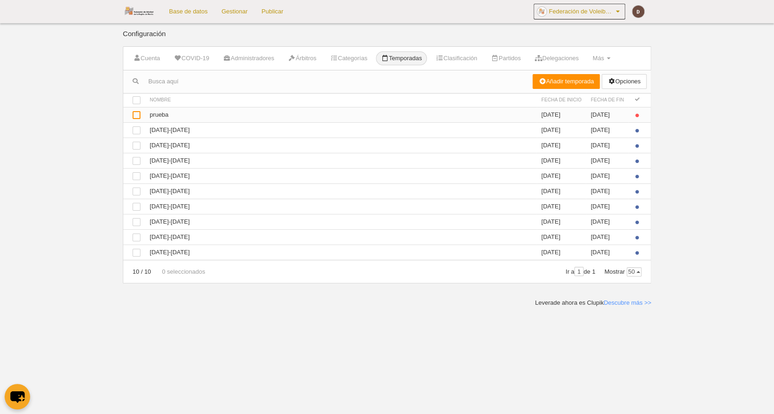
drag, startPoint x: 136, startPoint y: 112, endPoint x: 178, endPoint y: 108, distance: 42.8
click at [137, 111] on div at bounding box center [137, 115] width 8 height 8
checkbox input "true"
click at [629, 82] on link "Opciones" at bounding box center [624, 81] width 45 height 15
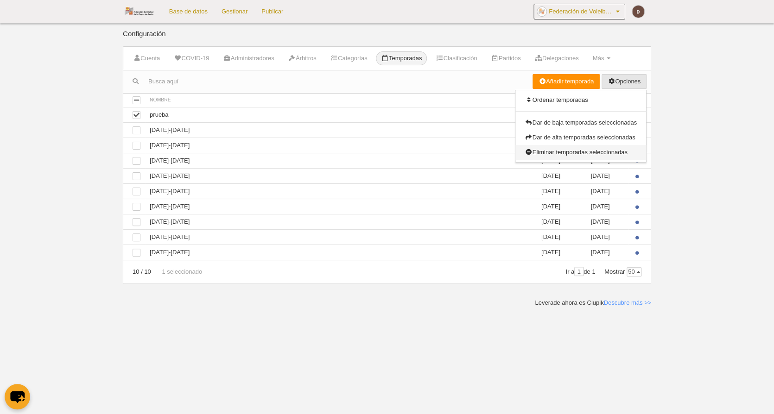
click at [553, 151] on link "Eliminar temporadas seleccionadas" at bounding box center [580, 152] width 131 height 15
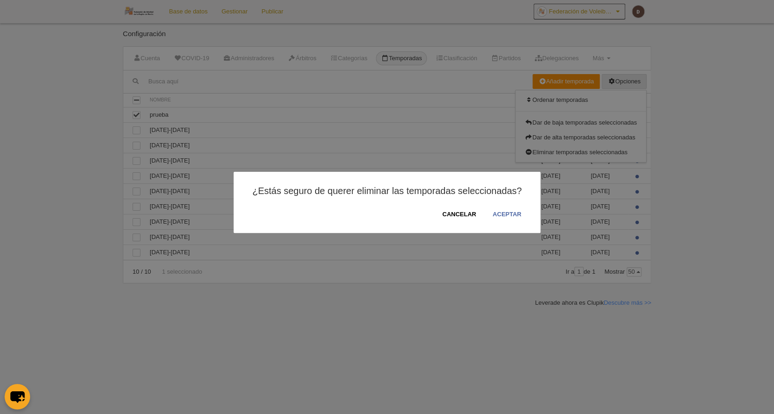
click at [511, 216] on button "ACEPTAR" at bounding box center [507, 214] width 30 height 9
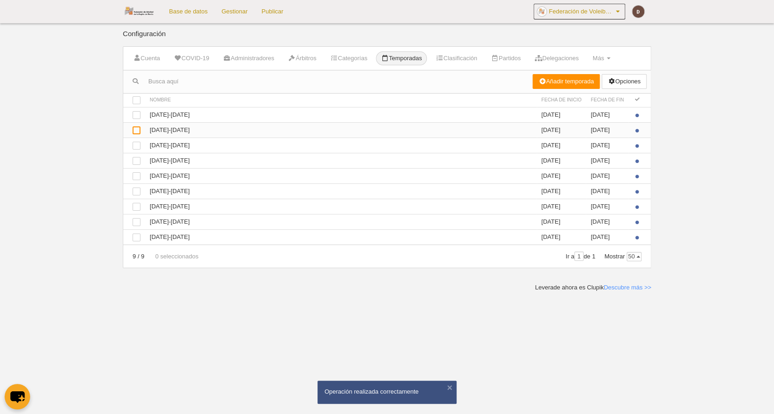
click at [137, 129] on div at bounding box center [137, 131] width 8 height 8
checkbox input "true"
click at [633, 80] on link "Opciones" at bounding box center [624, 81] width 45 height 15
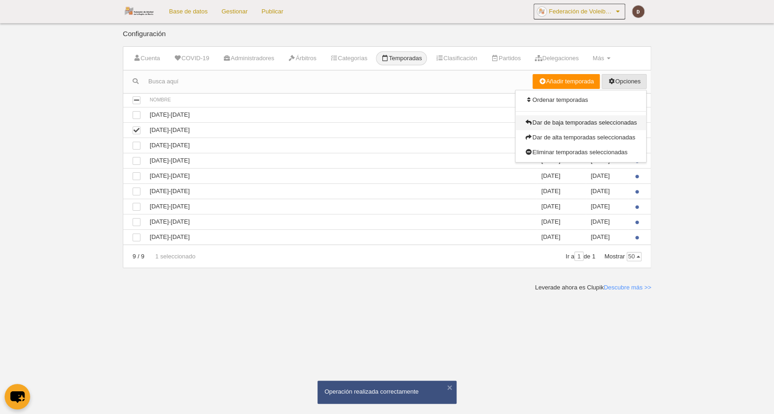
click at [579, 120] on link "Dar de baja temporadas seleccionadas" at bounding box center [580, 122] width 131 height 15
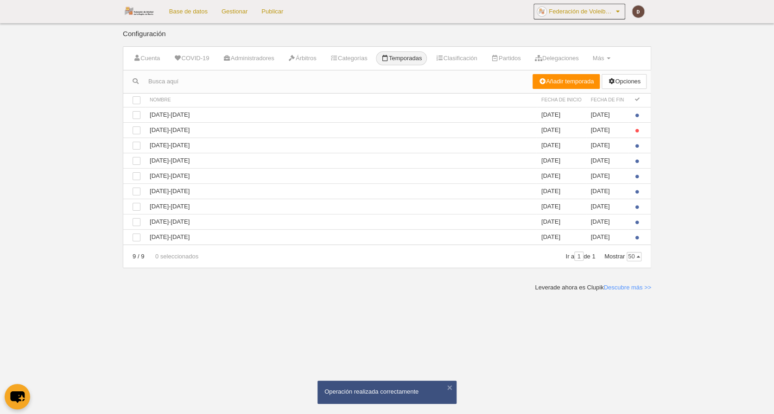
click at [189, 13] on link "Base de datos" at bounding box center [188, 11] width 52 height 23
